Goal: Obtain resource: Download file/media

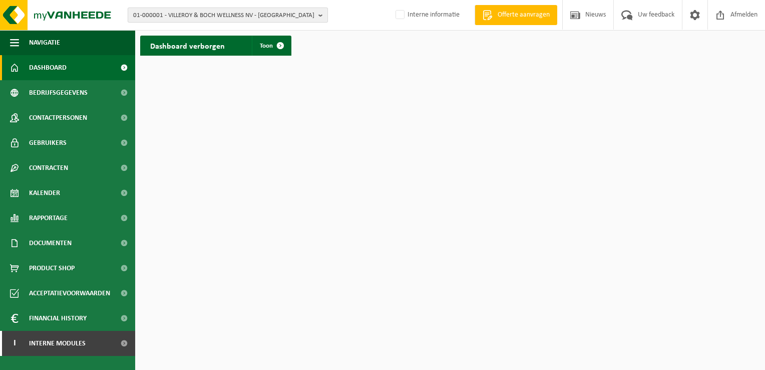
click at [322, 15] on b "button" at bounding box center [322, 15] width 9 height 14
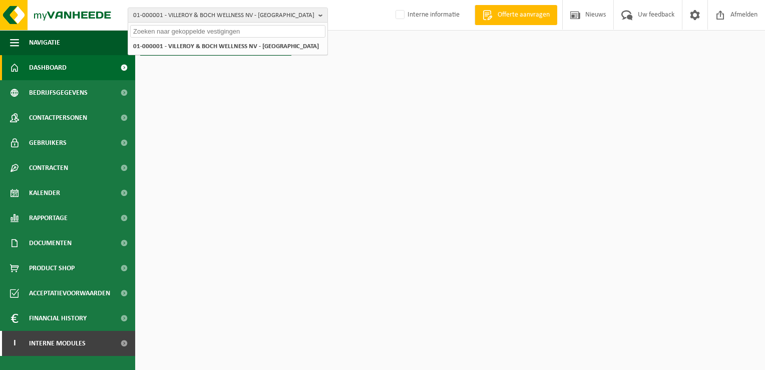
click at [307, 31] on input "text" at bounding box center [227, 31] width 195 height 13
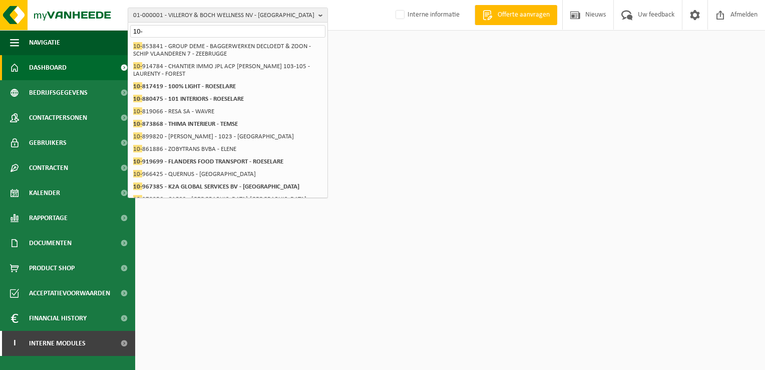
click at [255, 32] on input "10-" at bounding box center [227, 31] width 195 height 13
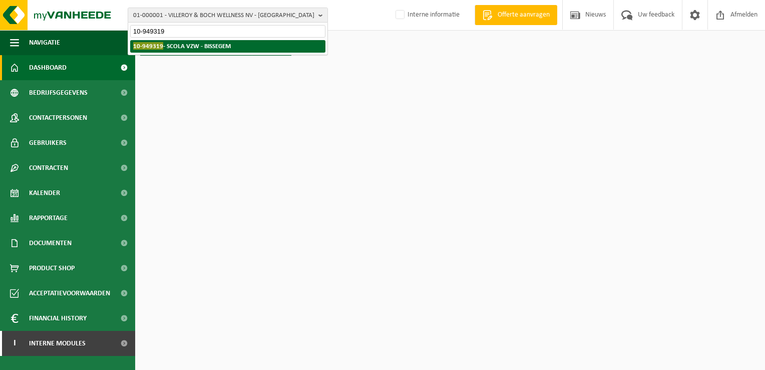
type input "10-949319"
click at [193, 45] on strong "10-949319 - SCOLA VZW - BISSEGEM" at bounding box center [182, 46] width 98 height 8
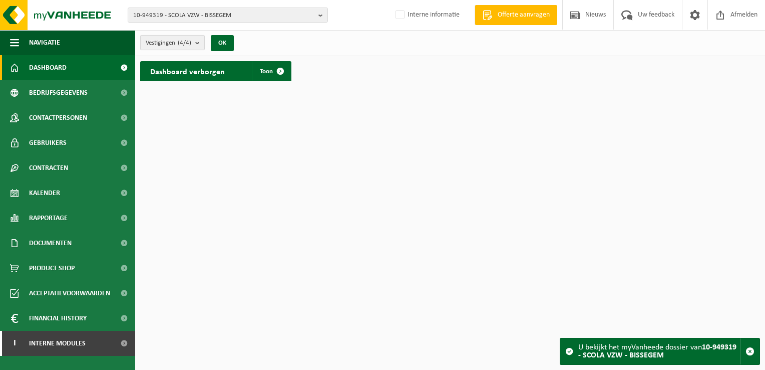
click at [158, 44] on span "Vestigingen (4/4)" at bounding box center [169, 43] width 46 height 15
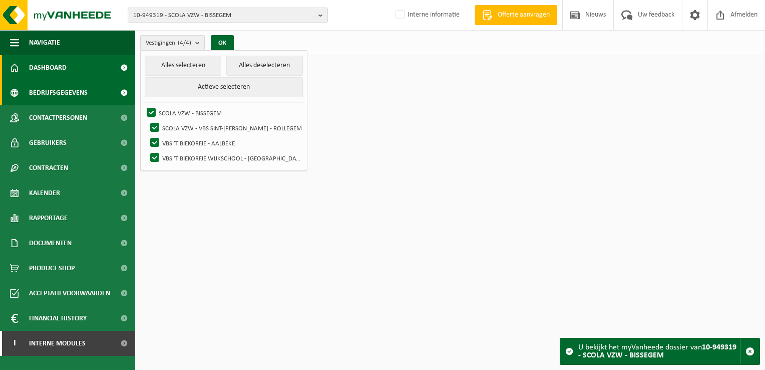
click at [68, 88] on span "Bedrijfsgegevens" at bounding box center [58, 92] width 59 height 25
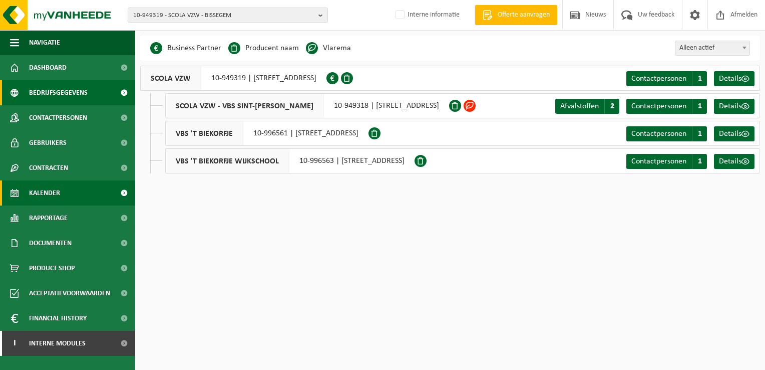
click at [48, 192] on span "Kalender" at bounding box center [44, 192] width 31 height 25
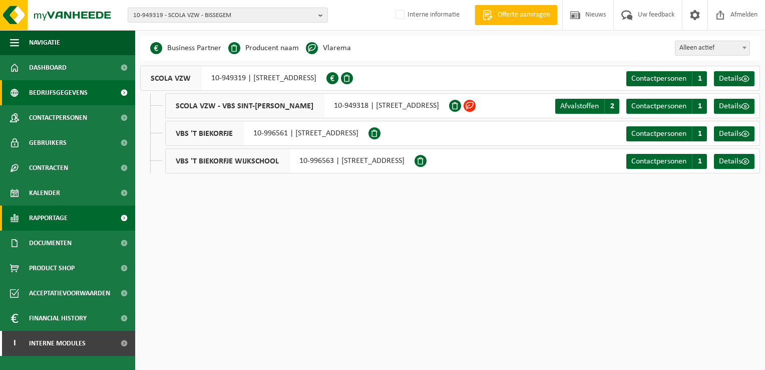
click at [53, 216] on span "Rapportage" at bounding box center [48, 217] width 39 height 25
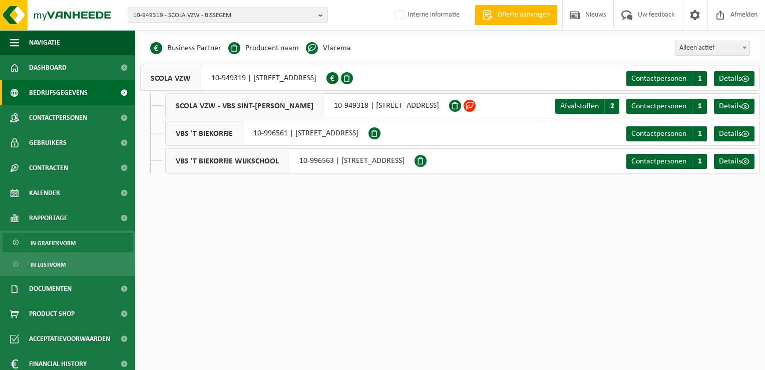
click at [62, 242] on span "In grafiekvorm" at bounding box center [53, 242] width 45 height 19
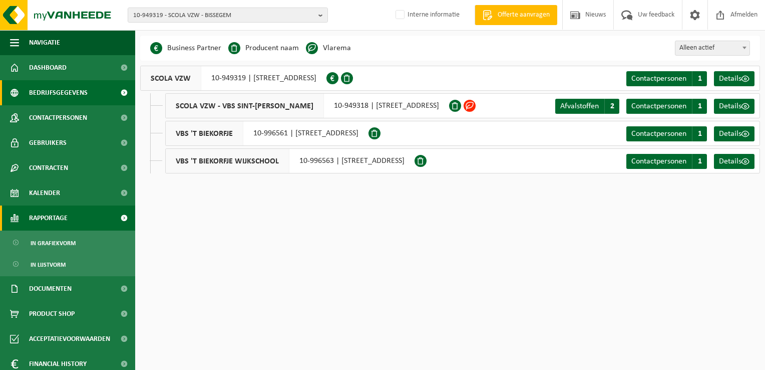
click at [117, 218] on span at bounding box center [124, 217] width 23 height 25
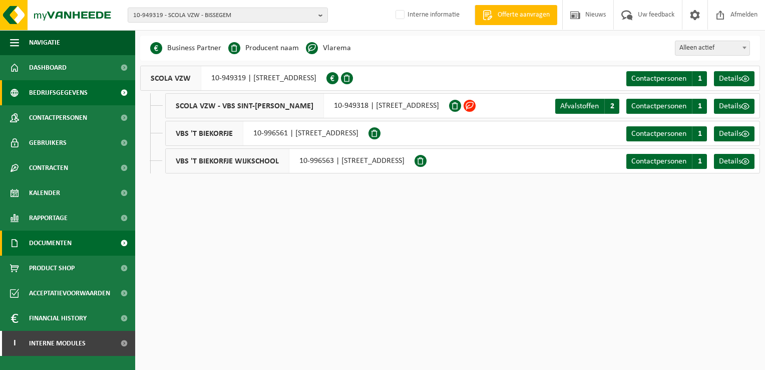
click at [42, 243] on span "Documenten" at bounding box center [50, 242] width 43 height 25
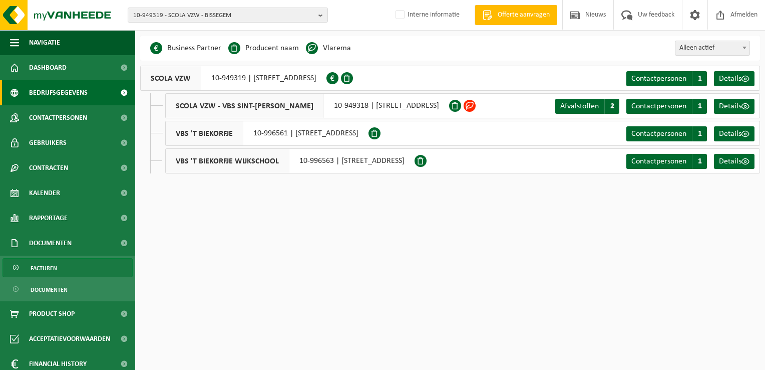
click at [57, 266] on link "Facturen" at bounding box center [68, 267] width 130 height 19
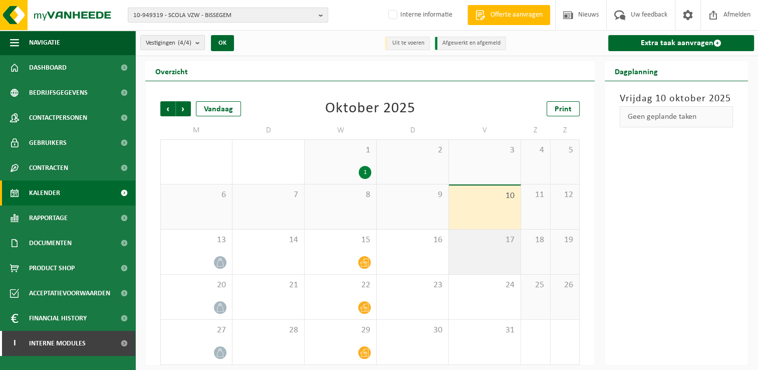
scroll to position [4, 0]
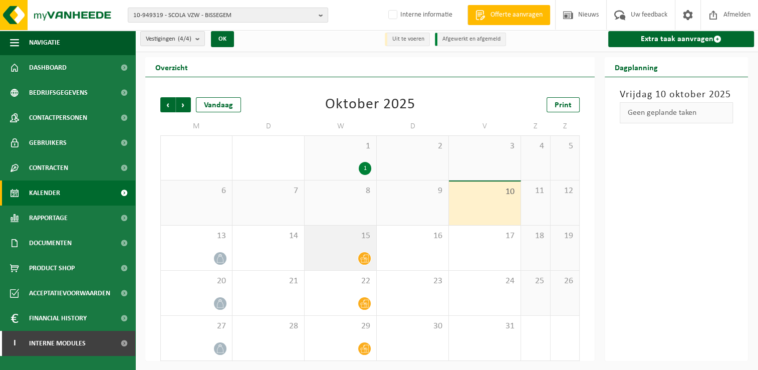
click at [337, 248] on div "15" at bounding box center [340, 247] width 72 height 45
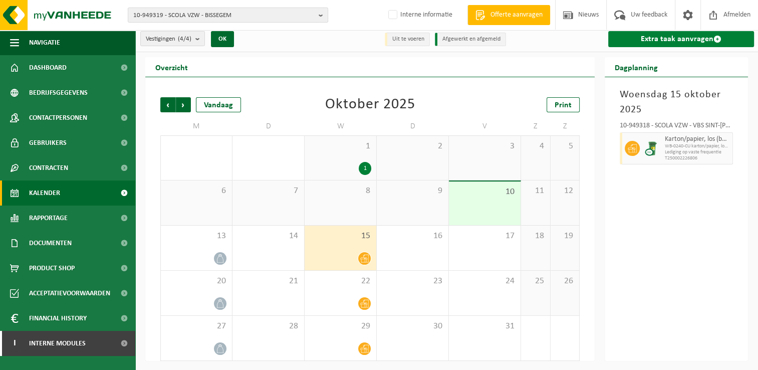
click at [670, 37] on link "Extra taak aanvragen" at bounding box center [681, 39] width 146 height 16
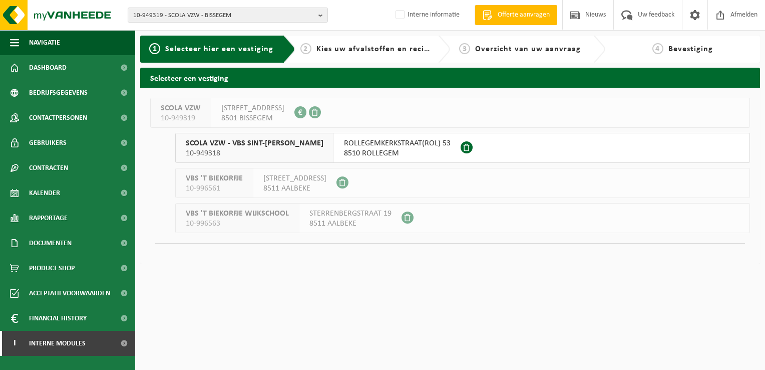
click at [248, 150] on span "10-949318" at bounding box center [255, 153] width 138 height 10
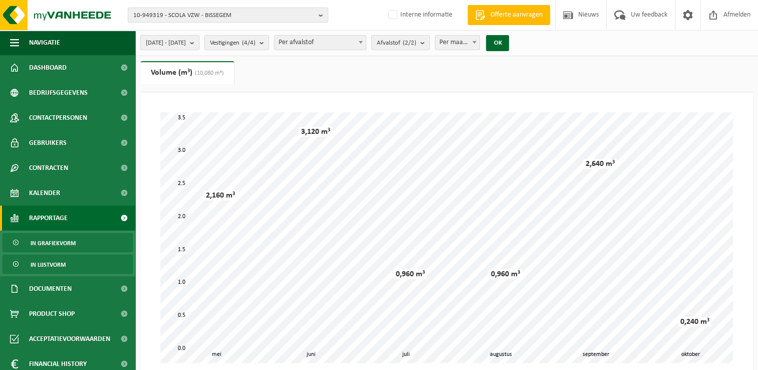
click at [58, 263] on span "In lijstvorm" at bounding box center [48, 264] width 35 height 19
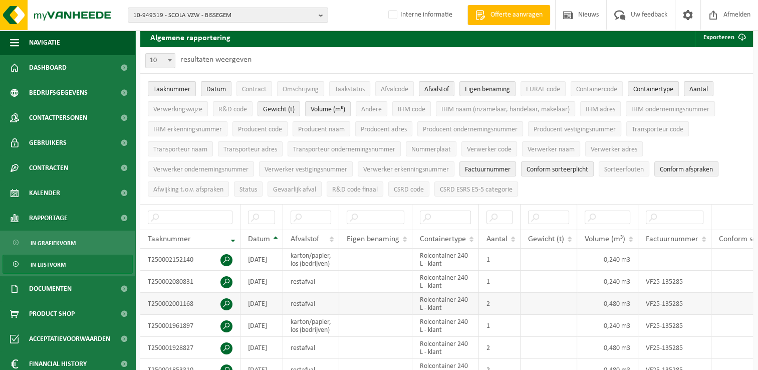
scroll to position [50, 0]
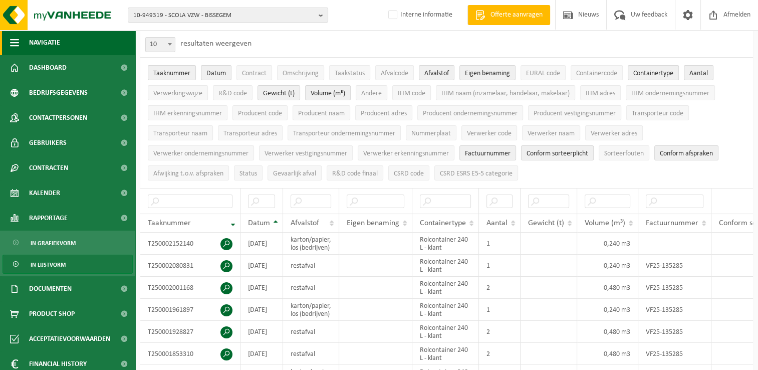
click at [22, 41] on button "Navigatie" at bounding box center [67, 42] width 135 height 25
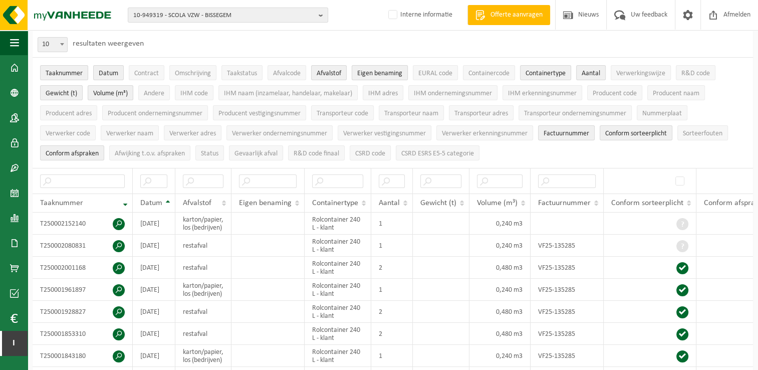
click at [386, 70] on span "Eigen benaming" at bounding box center [379, 74] width 45 height 8
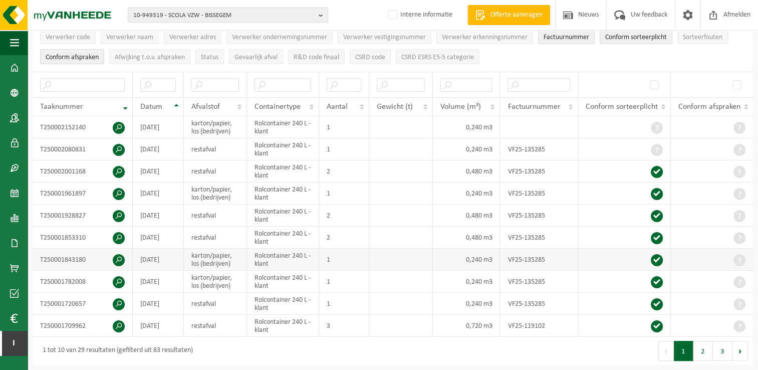
scroll to position [150, 0]
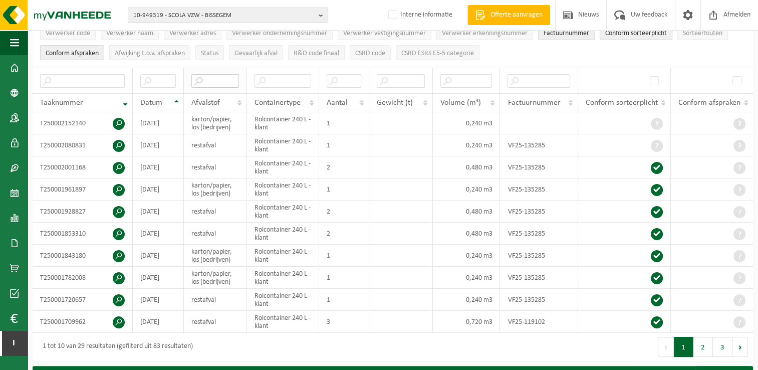
click at [222, 79] on input "text" at bounding box center [215, 81] width 48 height 14
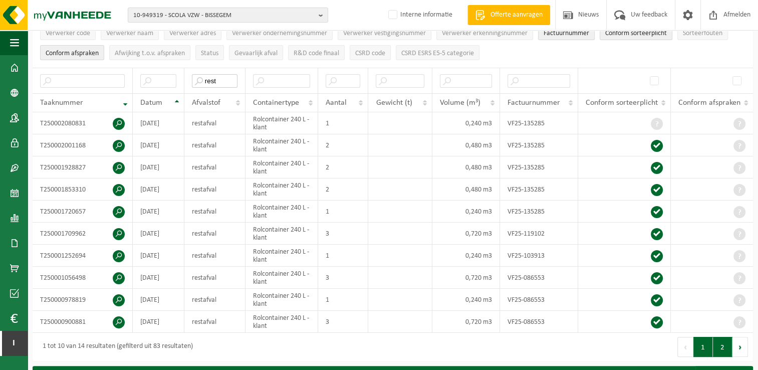
type input "rest"
click at [721, 345] on button "2" at bounding box center [722, 346] width 20 height 20
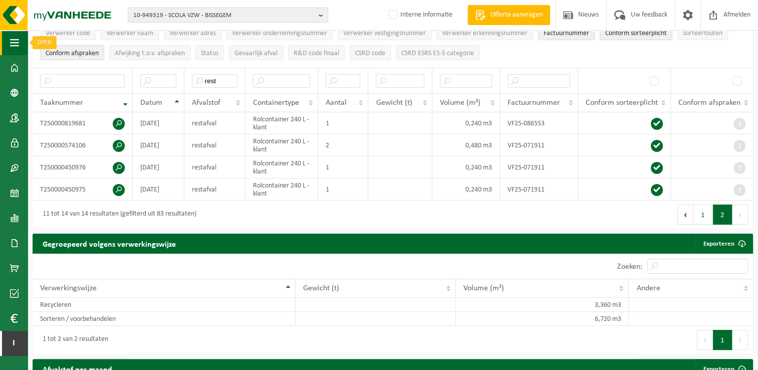
click at [17, 42] on span "button" at bounding box center [14, 42] width 9 height 25
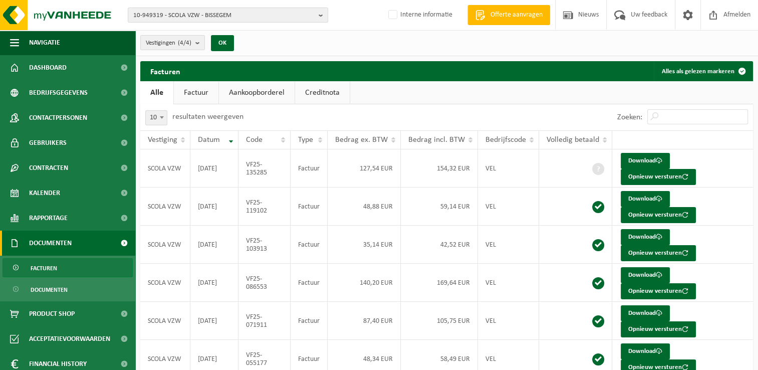
click at [196, 91] on link "Factuur" at bounding box center [196, 92] width 45 height 23
click at [50, 290] on span "Documenten" at bounding box center [49, 289] width 37 height 19
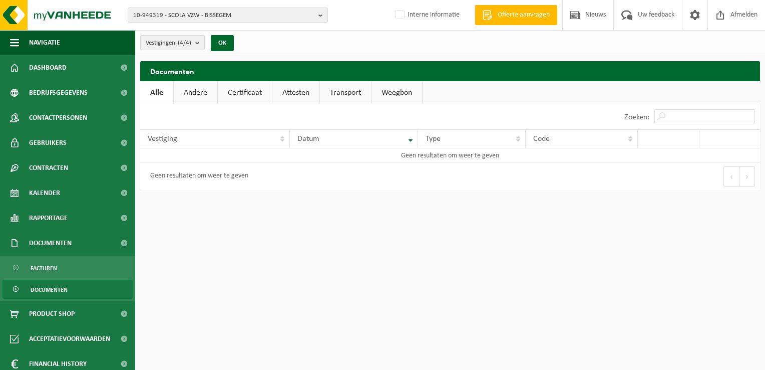
click at [292, 93] on link "Attesten" at bounding box center [295, 92] width 47 height 23
click at [64, 316] on span "Product Shop" at bounding box center [52, 313] width 46 height 25
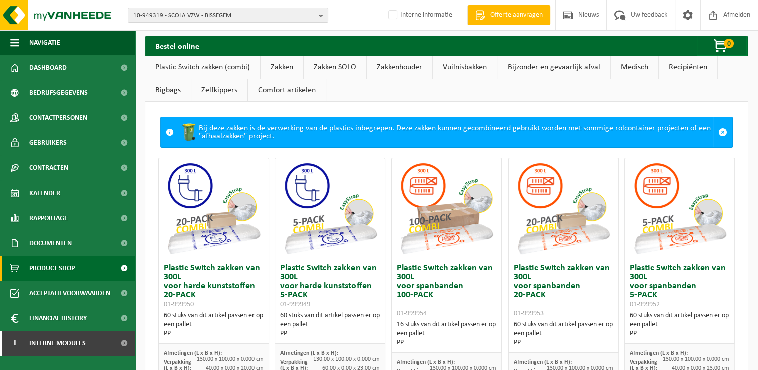
click at [278, 65] on link "Zakken" at bounding box center [281, 67] width 43 height 23
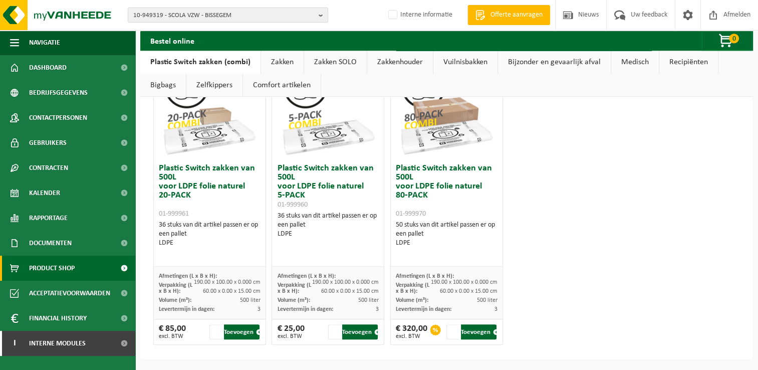
scroll to position [700, 0]
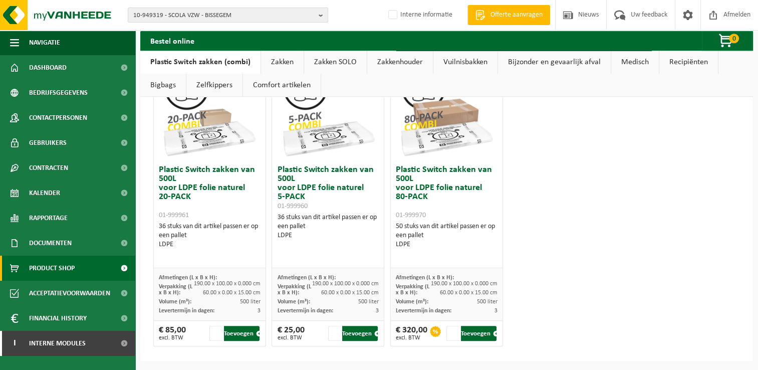
click at [287, 63] on link "Zakken" at bounding box center [282, 62] width 43 height 23
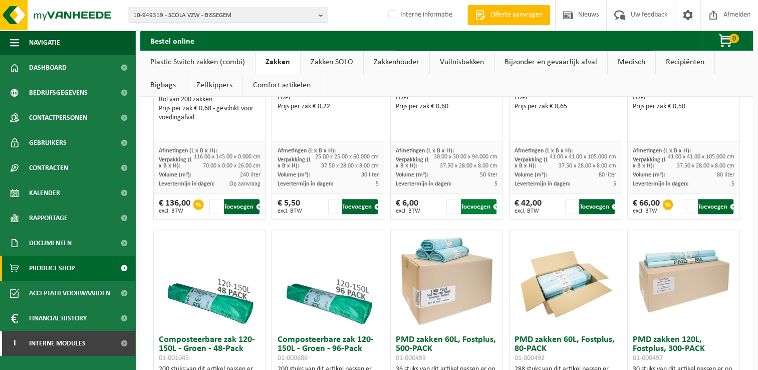
scroll to position [401, 0]
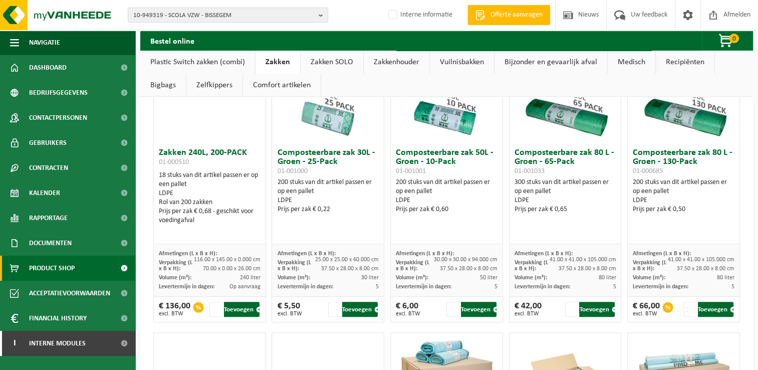
click at [456, 64] on link "Vuilnisbakken" at bounding box center [462, 62] width 64 height 23
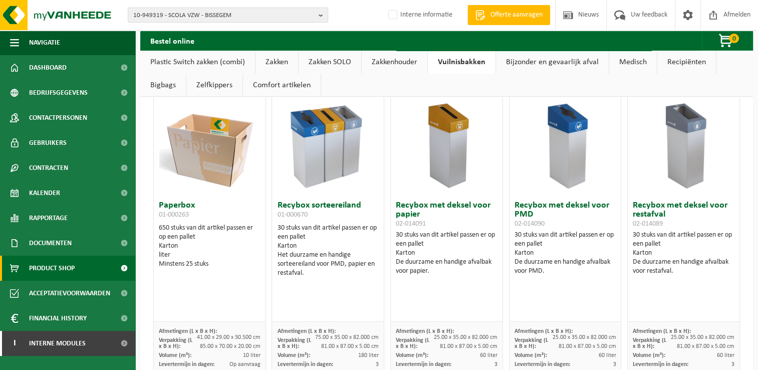
scroll to position [250, 0]
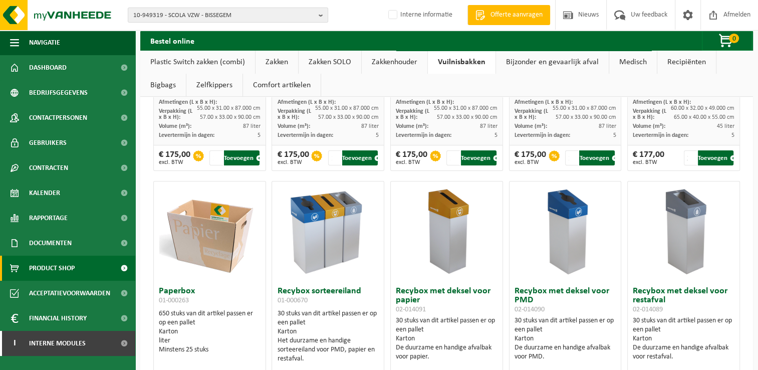
click at [536, 59] on link "Bijzonder en gevaarlijk afval" at bounding box center [552, 62] width 113 height 23
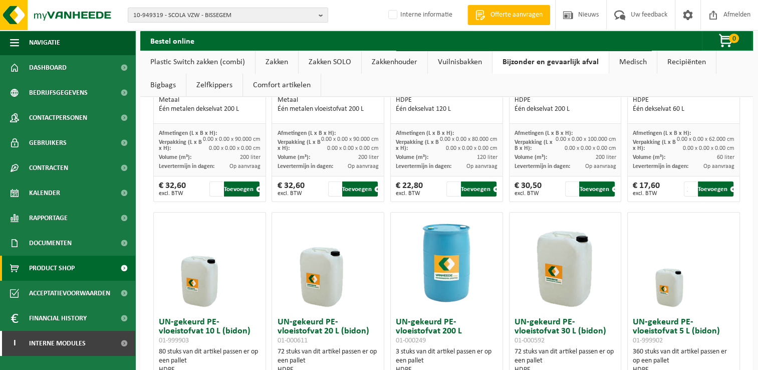
scroll to position [0, 0]
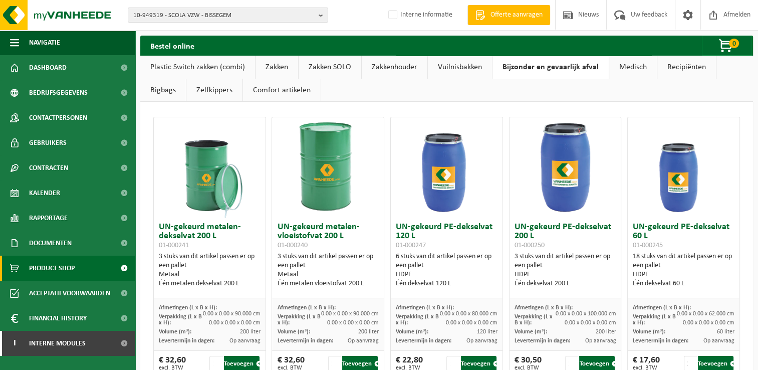
click at [474, 69] on link "Vuilnisbakken" at bounding box center [460, 67] width 64 height 23
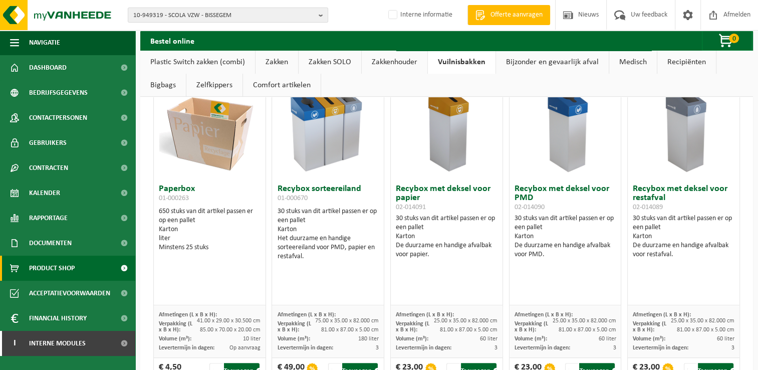
scroll to position [401, 0]
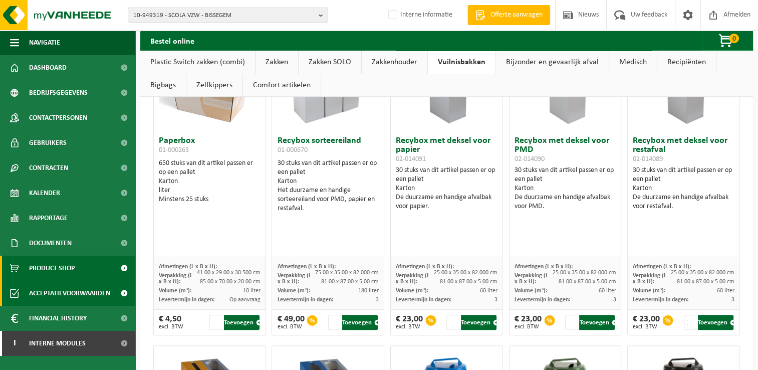
click at [72, 294] on span "Acceptatievoorwaarden" at bounding box center [69, 292] width 81 height 25
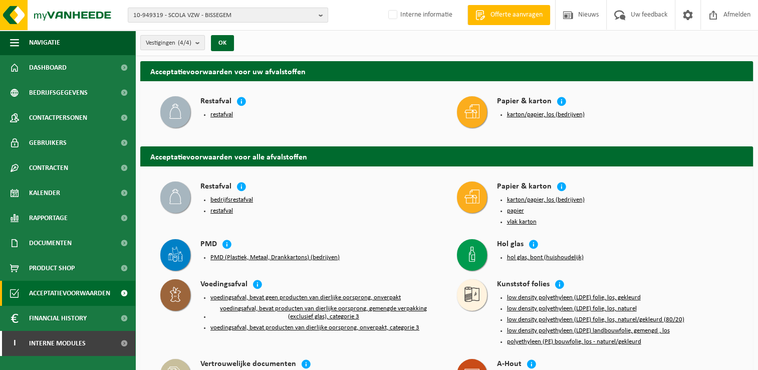
click at [531, 113] on button "karton/papier, los (bedrijven)" at bounding box center [546, 115] width 78 height 8
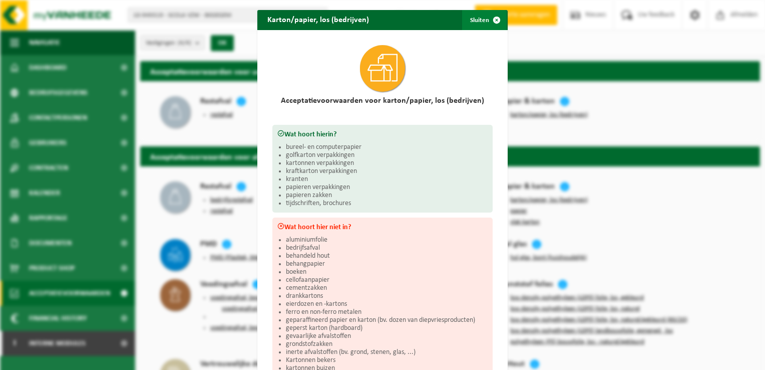
click at [488, 16] on span "button" at bounding box center [497, 20] width 20 height 20
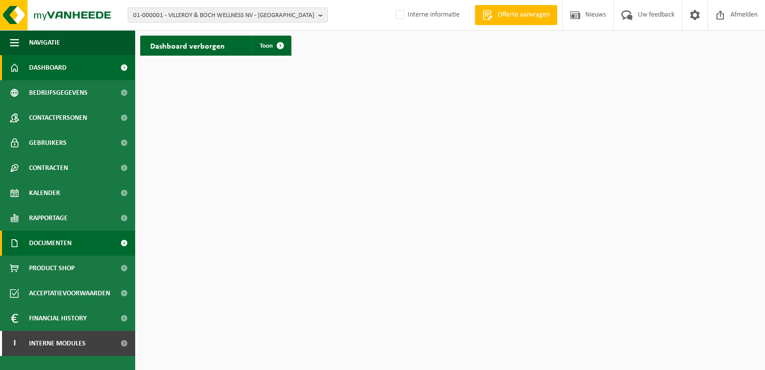
click at [66, 249] on span "Documenten" at bounding box center [50, 242] width 43 height 25
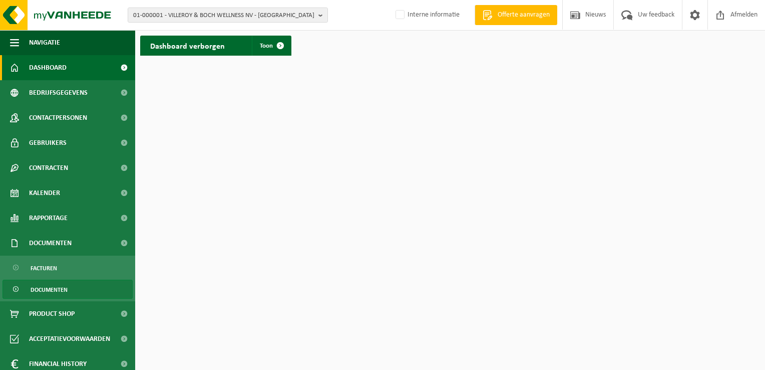
click at [55, 289] on span "Documenten" at bounding box center [49, 289] width 37 height 19
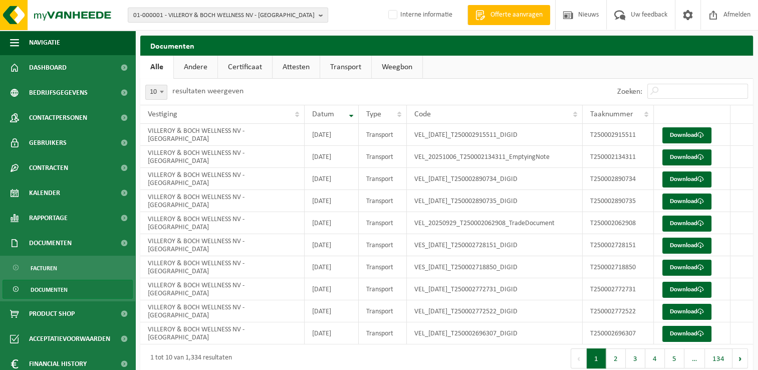
click at [258, 67] on link "Certificaat" at bounding box center [245, 67] width 54 height 23
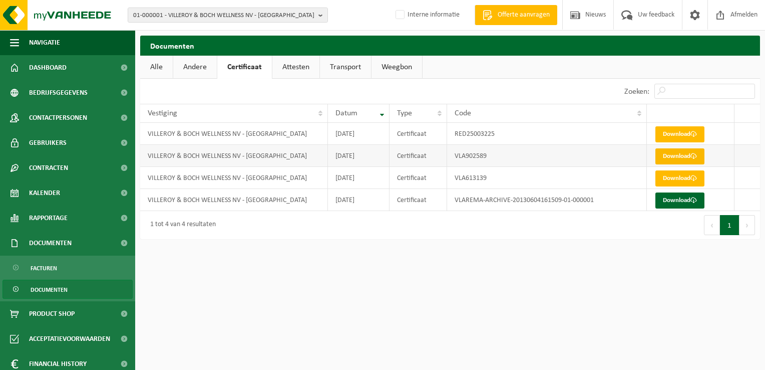
click at [682, 155] on link "Download" at bounding box center [679, 156] width 49 height 16
click at [49, 71] on span "Dashboard" at bounding box center [48, 67] width 38 height 25
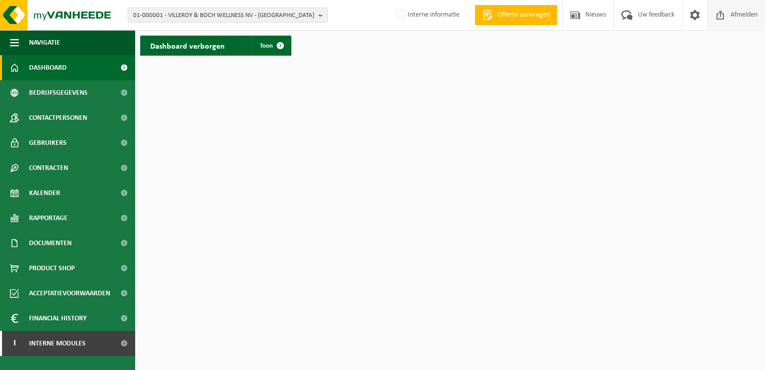
click at [745, 13] on span "Afmelden" at bounding box center [744, 15] width 32 height 30
